Goal: Check status: Check status

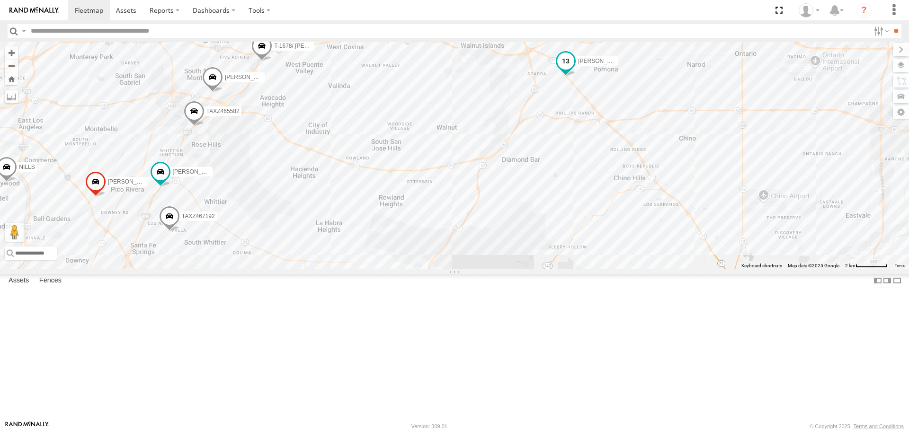
click at [569, 76] on span at bounding box center [565, 64] width 21 height 26
click at [565, 65] on label at bounding box center [569, 62] width 18 height 7
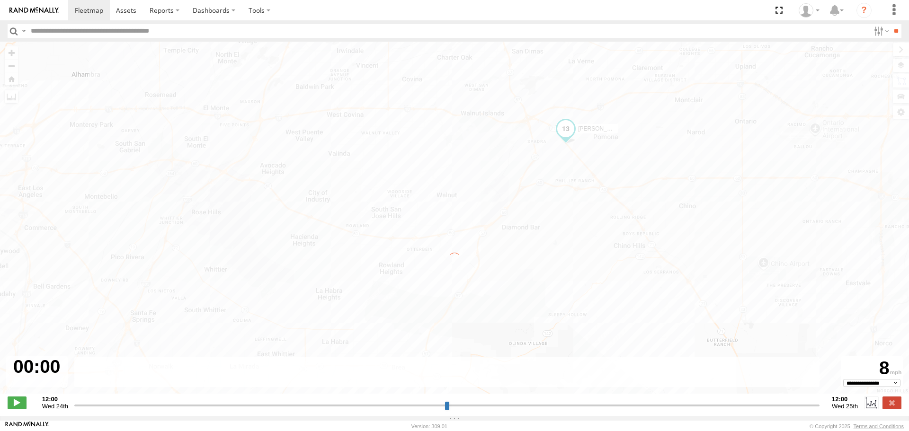
type input "**********"
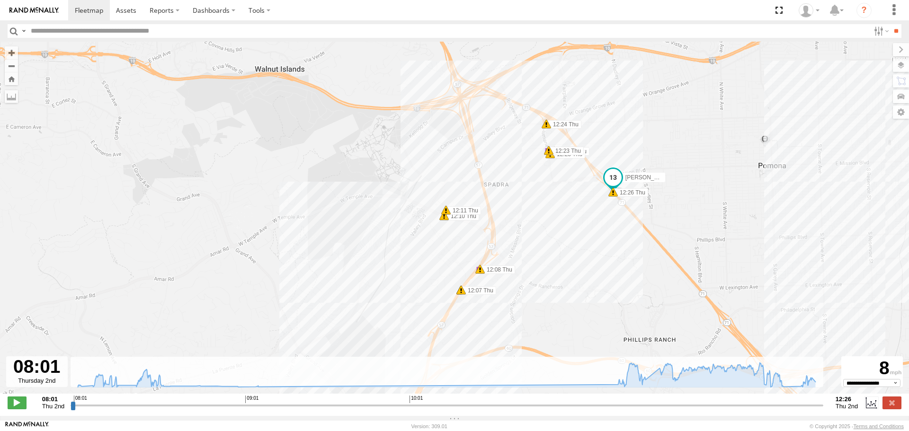
drag, startPoint x: 579, startPoint y: 131, endPoint x: 556, endPoint y: 186, distance: 59.3
click at [556, 186] on div "[PERSON_NAME] 08:15 Thu 08:34 Thu 11:59 Thu 11:59 Thu 12:08 Thu 12:23 Thu 12:07…" at bounding box center [454, 223] width 909 height 362
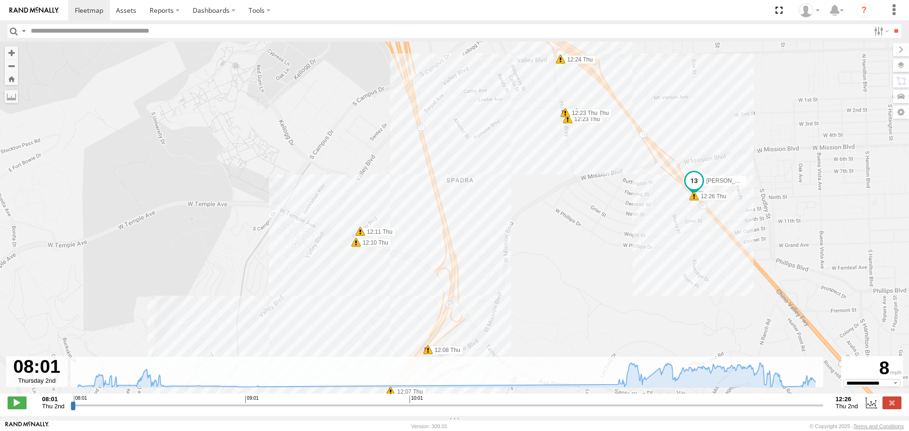
drag, startPoint x: 745, startPoint y: 183, endPoint x: 532, endPoint y: 35, distance: 260.0
click at [531, 35] on body at bounding box center [454, 215] width 909 height 431
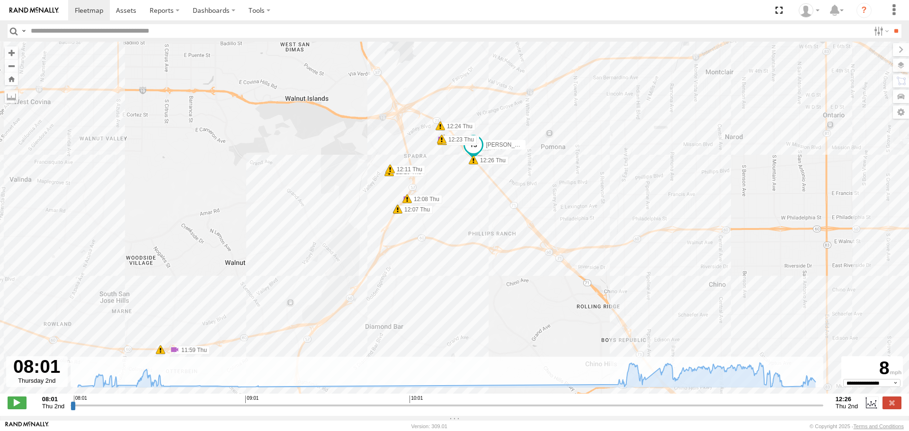
drag, startPoint x: 765, startPoint y: 143, endPoint x: 595, endPoint y: 181, distance: 174.2
click at [595, 183] on div "[PERSON_NAME] 08:15 Thu 08:34 Thu 11:59 Thu 11:59 Thu 12:08 Thu 12:23 Thu 12:07…" at bounding box center [454, 223] width 909 height 362
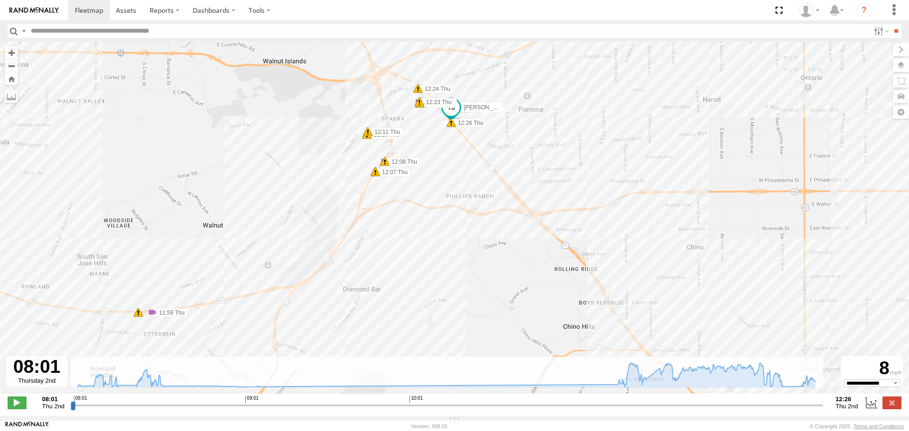
drag, startPoint x: 607, startPoint y: 161, endPoint x: 603, endPoint y: 154, distance: 8.5
click at [603, 154] on div "[PERSON_NAME] 08:15 Thu 08:34 Thu 11:59 Thu 11:59 Thu 12:08 Thu 12:23 Thu 12:07…" at bounding box center [454, 223] width 909 height 362
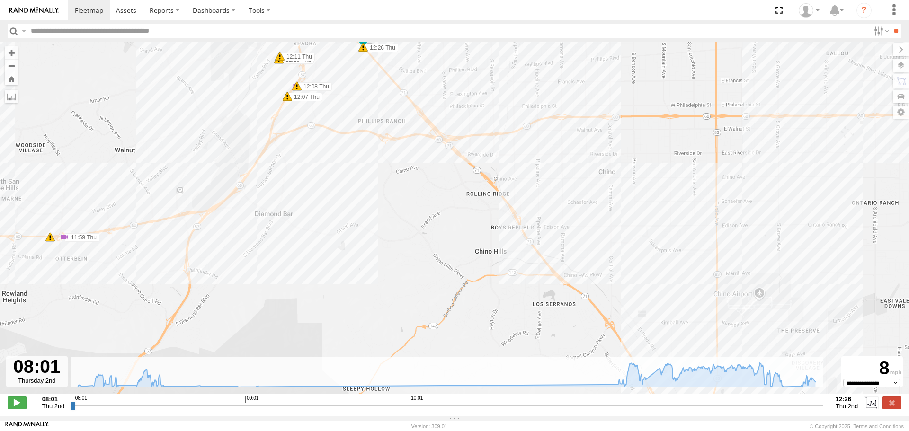
drag, startPoint x: 574, startPoint y: 170, endPoint x: 570, endPoint y: 166, distance: 5.7
click at [570, 166] on div "[PERSON_NAME] 08:15 Thu 08:34 Thu 11:59 Thu 11:59 Thu 12:08 Thu 12:23 Thu 12:07…" at bounding box center [454, 223] width 909 height 362
drag, startPoint x: 94, startPoint y: 8, endPoint x: 101, endPoint y: 7, distance: 7.2
click at [94, 8] on span at bounding box center [89, 10] width 28 height 9
